Goal: Find specific page/section: Find specific page/section

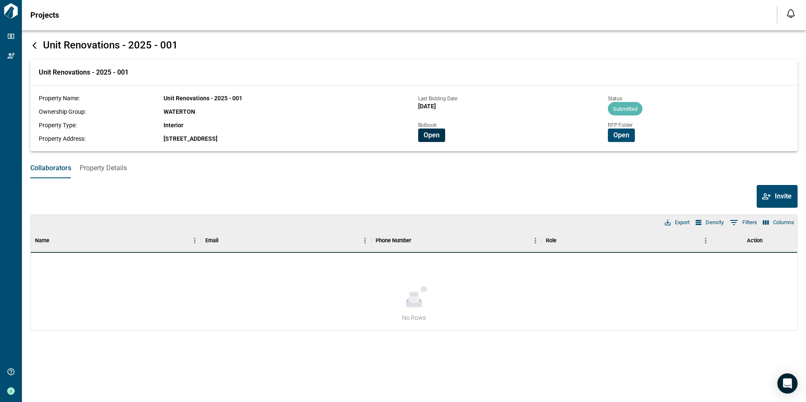
click at [429, 135] on span "Open" at bounding box center [431, 135] width 16 height 8
click at [432, 134] on span "Open" at bounding box center [431, 135] width 16 height 8
click at [613, 136] on span "Open" at bounding box center [621, 135] width 16 height 8
